Goal: Task Accomplishment & Management: Complete application form

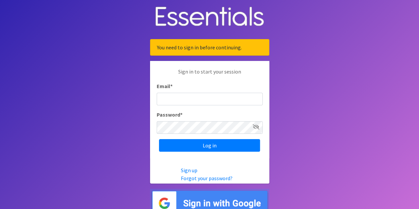
type input "[EMAIL_ADDRESS][DOMAIN_NAME]"
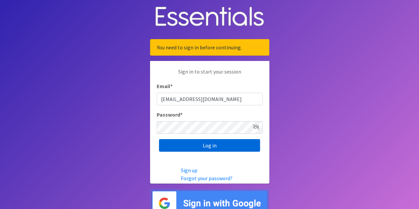
drag, startPoint x: 212, startPoint y: 145, endPoint x: 222, endPoint y: 148, distance: 10.6
click at [212, 145] on input "Log in" at bounding box center [209, 145] width 101 height 13
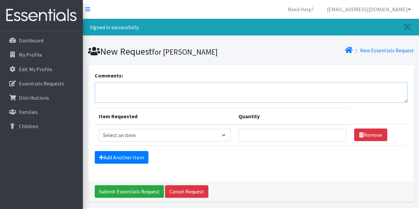
click at [107, 87] on textarea "Comments:" at bounding box center [251, 92] width 313 height 21
click at [240, 87] on textarea "We would like to pick up the order on [DATE] if posible as we will be distribut…" at bounding box center [251, 92] width 313 height 21
click at [322, 88] on textarea "We would like to pick up the order on [DATE] if possible as we will be distribu…" at bounding box center [251, 92] width 313 height 21
click at [362, 89] on textarea "We would like to pick up the order on [DATE] if possible as we will be distribu…" at bounding box center [251, 92] width 313 height 21
type textarea "We would like to pick up the order on [DATE] if possible as we will be distribu…"
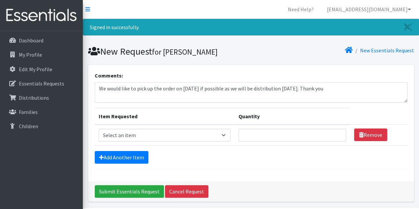
click at [200, 114] on th "Item Requested" at bounding box center [165, 116] width 140 height 17
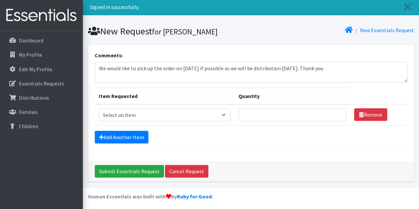
scroll to position [21, 0]
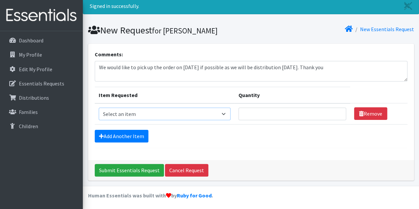
click at [226, 112] on select "Select an item Baby Formula Kids (Newborn) Kids (Preemie) Kids (Size 1) Kids (S…" at bounding box center [165, 114] width 132 height 13
select select "442"
click at [99, 108] on select "Select an item Baby Formula Kids (Newborn) Kids (Preemie) Kids (Size 1) Kids (S…" at bounding box center [165, 114] width 132 height 13
click at [245, 111] on input "Quantity" at bounding box center [293, 114] width 108 height 13
type input "2000"
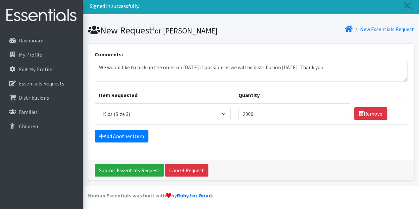
click at [243, 138] on div "Add Another Item" at bounding box center [251, 136] width 313 height 13
click at [108, 135] on link "Add Another Item" at bounding box center [122, 136] width 54 height 13
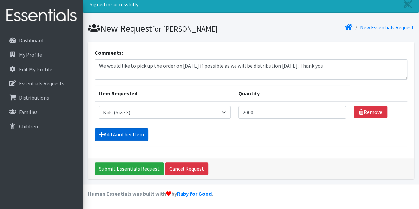
scroll to position [42, 0]
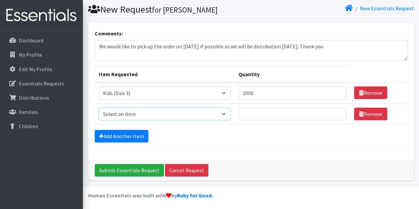
click at [227, 114] on select "Select an item Baby Formula Kids (Newborn) Kids (Preemie) Kids (Size 1) Kids (S…" at bounding box center [165, 114] width 132 height 13
select select "459"
click at [99, 108] on select "Select an item Baby Formula Kids (Newborn) Kids (Preemie) Kids (Size 1) Kids (S…" at bounding box center [165, 114] width 132 height 13
click at [257, 116] on input "Quantity" at bounding box center [293, 114] width 108 height 13
type input "2500"
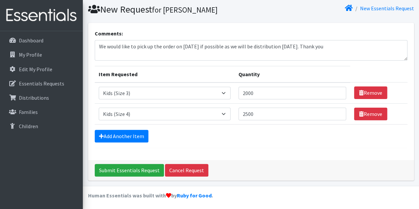
click at [258, 145] on form "Comments: We would like to pick up the order on [DATE] if possible as we will b…" at bounding box center [251, 88] width 313 height 119
click at [121, 136] on link "Add Another Item" at bounding box center [122, 136] width 54 height 13
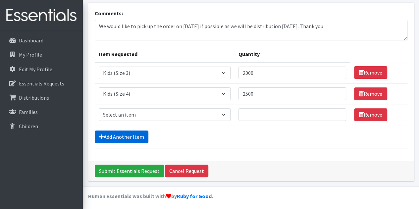
scroll to position [63, 0]
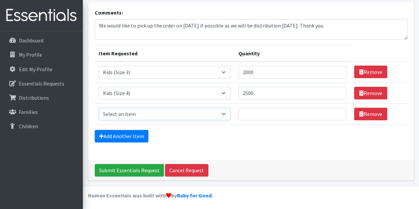
click at [225, 112] on select "Select an item Baby Formula Kids (Newborn) Kids (Preemie) Kids (Size 1) Kids (S…" at bounding box center [165, 114] width 132 height 13
select select "460"
click at [99, 108] on select "Select an item Baby Formula Kids (Newborn) Kids (Preemie) Kids (Size 1) Kids (S…" at bounding box center [165, 114] width 132 height 13
click at [247, 115] on input "Quantity" at bounding box center [293, 114] width 108 height 13
type input "2500"
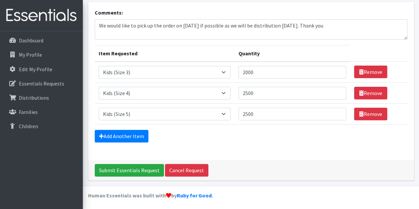
click at [214, 134] on div "Add Another Item" at bounding box center [251, 136] width 313 height 13
click at [128, 134] on link "Add Another Item" at bounding box center [122, 136] width 54 height 13
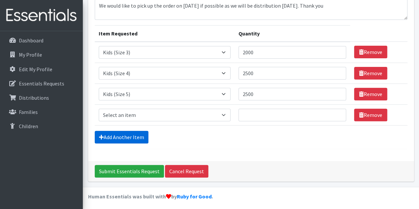
scroll to position [84, 0]
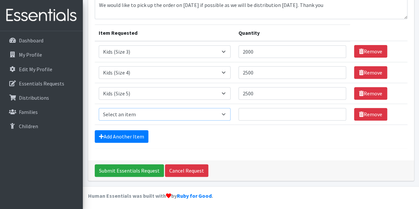
click at [225, 115] on select "Select an item Baby Formula Kids (Newborn) Kids (Preemie) Kids (Size 1) Kids (S…" at bounding box center [165, 114] width 132 height 13
select select "462"
click at [99, 108] on select "Select an item Baby Formula Kids (Newborn) Kids (Preemie) Kids (Size 1) Kids (S…" at bounding box center [165, 114] width 132 height 13
click at [245, 112] on input "Quantity" at bounding box center [293, 114] width 108 height 13
type input "2500"
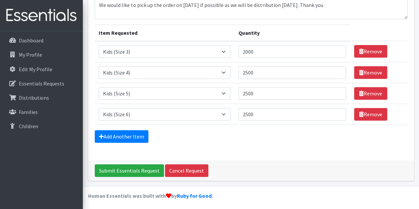
click at [271, 140] on div "Add Another Item" at bounding box center [251, 136] width 313 height 13
click at [138, 136] on link "Add Another Item" at bounding box center [122, 136] width 54 height 13
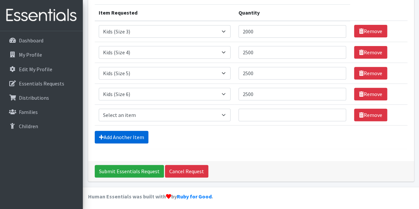
scroll to position [104, 0]
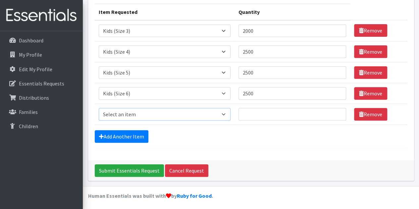
click at [226, 115] on select "Select an item Baby Formula Kids (Newborn) Kids (Preemie) Kids (Size 1) Kids (S…" at bounding box center [165, 114] width 132 height 13
select select "1683"
click at [99, 108] on select "Select an item Baby Formula Kids (Newborn) Kids (Preemie) Kids (Size 1) Kids (S…" at bounding box center [165, 114] width 132 height 13
click at [252, 108] on input "Quantity" at bounding box center [293, 114] width 108 height 13
type input "1500"
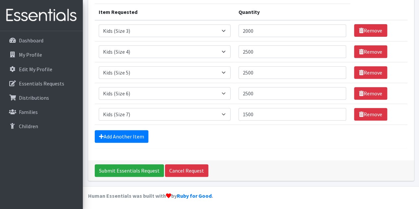
click at [252, 145] on form "Comments: We would like to pick up the order on [DATE] if possible as we will b…" at bounding box center [251, 57] width 313 height 181
click at [256, 29] on input "2000" at bounding box center [293, 31] width 108 height 13
type input "2"
type input "1500"
click at [268, 132] on div "Add Another Item" at bounding box center [251, 136] width 313 height 13
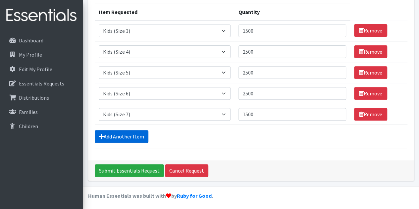
click at [120, 136] on link "Add Another Item" at bounding box center [122, 136] width 54 height 13
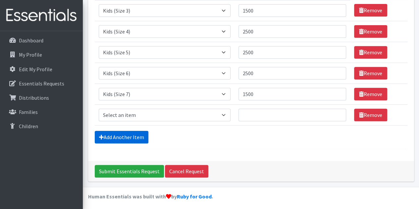
scroll to position [125, 0]
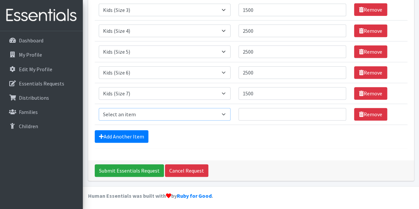
click at [226, 113] on select "Select an item Baby Formula Kids (Newborn) Kids (Preemie) Kids (Size 1) Kids (S…" at bounding box center [165, 114] width 132 height 13
select select "1534"
click at [99, 108] on select "Select an item Baby Formula Kids (Newborn) Kids (Preemie) Kids (Size 1) Kids (S…" at bounding box center [165, 114] width 132 height 13
click at [244, 115] on input "Quantity" at bounding box center [293, 114] width 108 height 13
click at [257, 146] on form "Comments: We would like to pick up the order on [DATE] if possible as we will b…" at bounding box center [251, 47] width 313 height 202
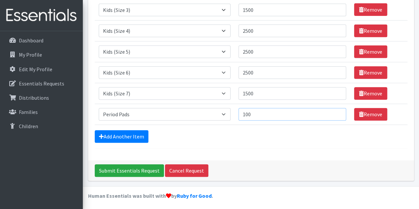
click at [247, 113] on input "100" at bounding box center [293, 114] width 108 height 13
type input "400"
click at [200, 134] on div "Add Another Item" at bounding box center [251, 136] width 313 height 13
click at [247, 51] on input "2500" at bounding box center [293, 51] width 108 height 13
type input "1500"
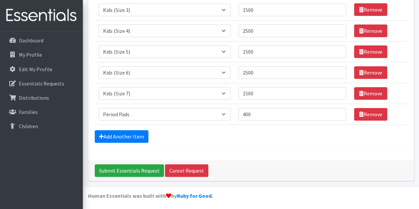
click at [250, 137] on div "Add Another Item" at bounding box center [251, 136] width 313 height 13
click at [117, 132] on link "Add Another Item" at bounding box center [122, 136] width 54 height 13
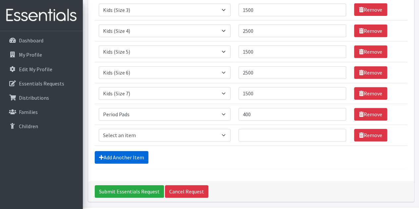
scroll to position [146, 0]
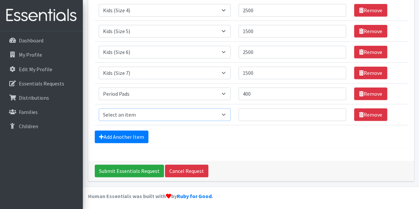
click at [225, 113] on select "Select an item Baby Formula Kids (Newborn) Kids (Preemie) Kids (Size 1) Kids (S…" at bounding box center [165, 114] width 132 height 13
select select "434"
click at [99, 108] on select "Select an item Baby Formula Kids (Newborn) Kids (Preemie) Kids (Size 1) Kids (S…" at bounding box center [165, 114] width 132 height 13
click at [282, 138] on div "Add Another Item" at bounding box center [251, 137] width 313 height 13
click at [255, 114] on input "Quantity" at bounding box center [293, 114] width 108 height 13
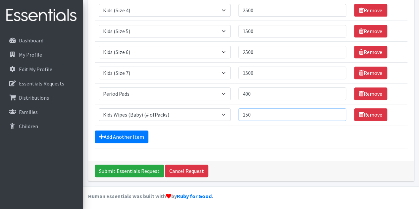
type input "150"
click at [260, 143] on form "Comments: We would like to pick up the order on [DATE] if possible as we will b…" at bounding box center [251, 37] width 313 height 223
click at [123, 170] on input "Submit Essentials Request" at bounding box center [129, 171] width 69 height 13
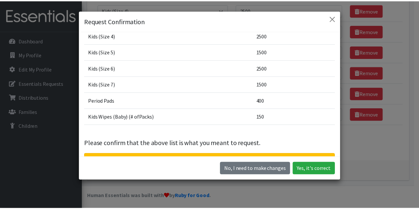
scroll to position [32, 0]
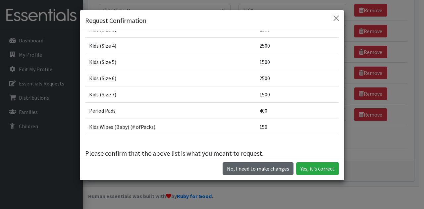
click at [260, 170] on button "No, I need to make changes" at bounding box center [258, 168] width 71 height 13
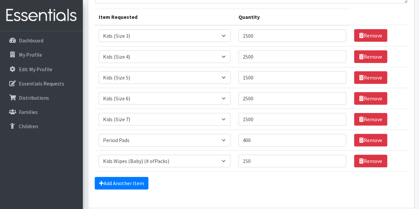
scroll to position [80, 0]
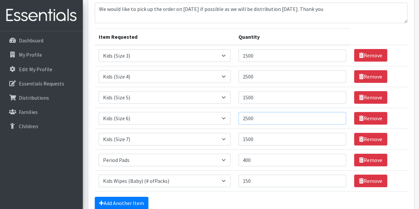
click at [249, 116] on input "2500" at bounding box center [293, 118] width 108 height 13
type input "2000"
click at [250, 76] on input "2500" at bounding box center [293, 76] width 108 height 13
type input "2000"
click at [285, 136] on input "1500" at bounding box center [293, 139] width 108 height 13
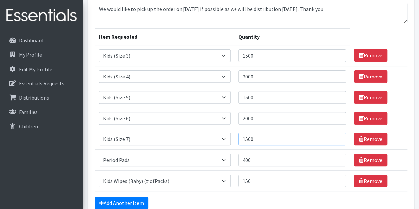
click at [249, 138] on input "1500" at bounding box center [293, 139] width 108 height 13
type input "1000"
click at [291, 126] on td "Quantity 2000" at bounding box center [293, 118] width 116 height 21
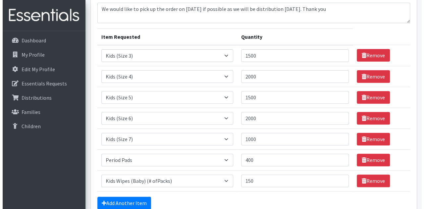
scroll to position [146, 0]
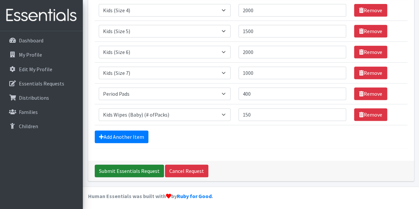
click at [136, 168] on input "Submit Essentials Request" at bounding box center [129, 171] width 69 height 13
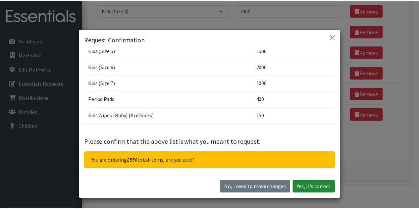
scroll to position [65, 0]
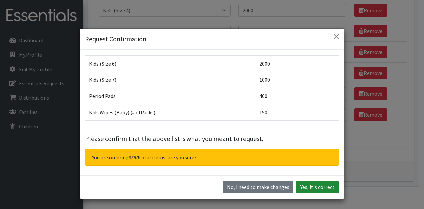
click at [313, 187] on button "Yes, it's correct" at bounding box center [317, 187] width 43 height 13
